Goal: Information Seeking & Learning: Learn about a topic

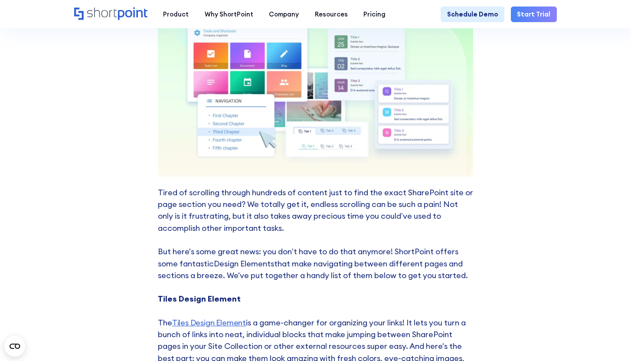
scroll to position [2466, 0]
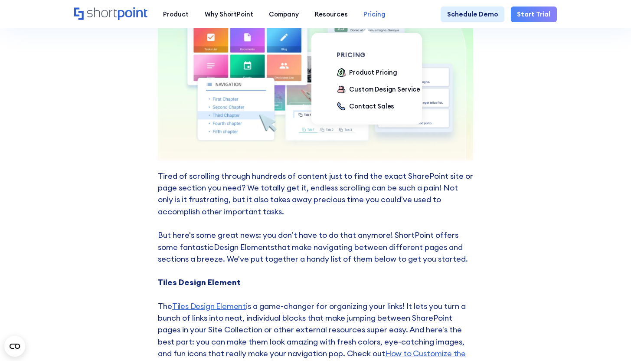
click at [372, 16] on div "Pricing" at bounding box center [375, 15] width 22 height 10
click at [355, 72] on div "Product Pricing" at bounding box center [373, 73] width 48 height 10
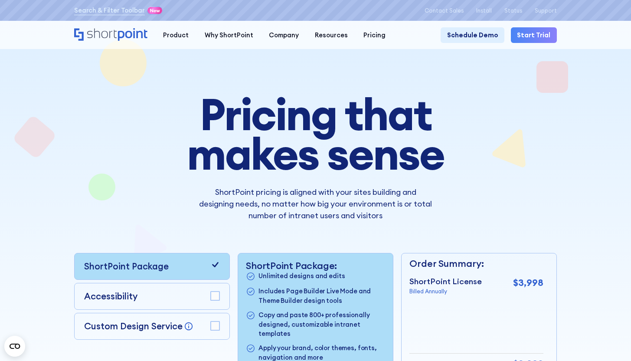
click at [212, 296] on rect at bounding box center [215, 296] width 9 height 9
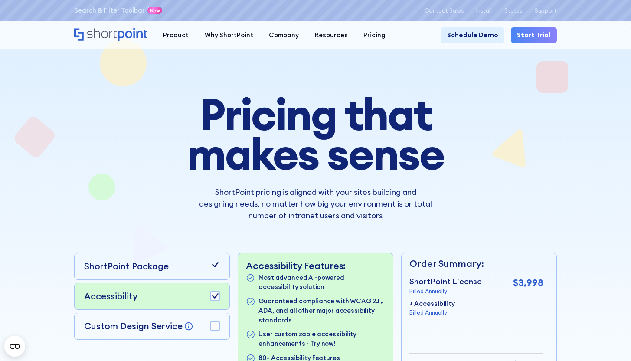
click at [213, 328] on rect at bounding box center [215, 325] width 9 height 9
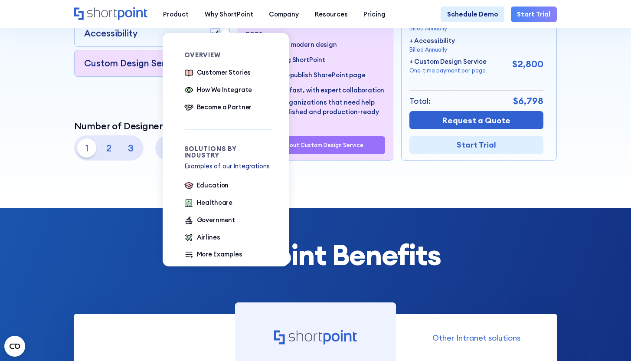
scroll to position [275, 0]
